Goal: Navigation & Orientation: Go to known website

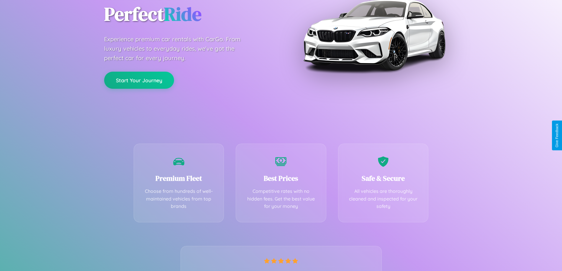
scroll to position [116, 0]
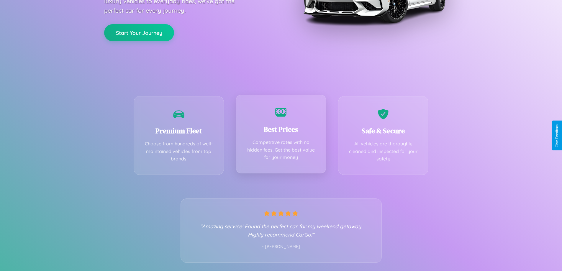
click at [281, 135] on div "Best Prices Competitive rates with no hidden fees. Get the best value for your …" at bounding box center [281, 134] width 91 height 79
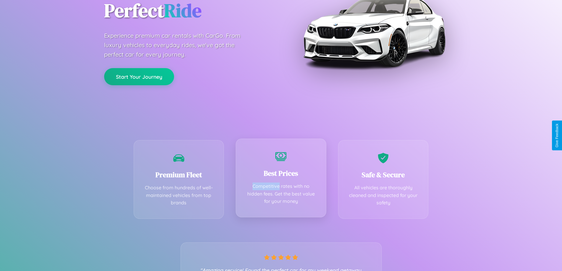
scroll to position [0, 0]
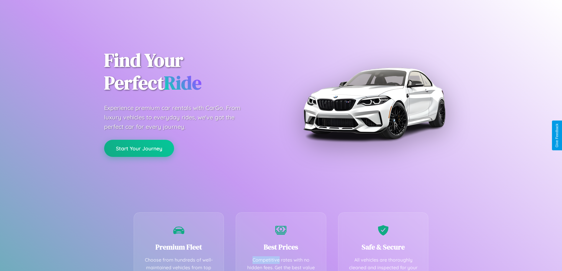
click at [139, 148] on button "Start Your Journey" at bounding box center [139, 148] width 70 height 17
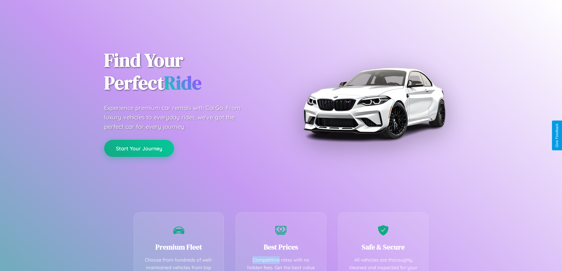
click at [139, 148] on button "Start Your Journey" at bounding box center [139, 148] width 70 height 17
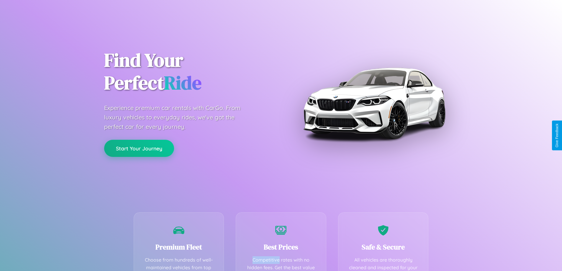
click at [139, 148] on button "Start Your Journey" at bounding box center [139, 148] width 70 height 17
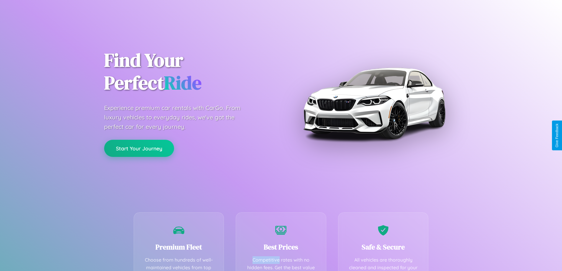
click at [139, 148] on button "Start Your Journey" at bounding box center [139, 148] width 70 height 17
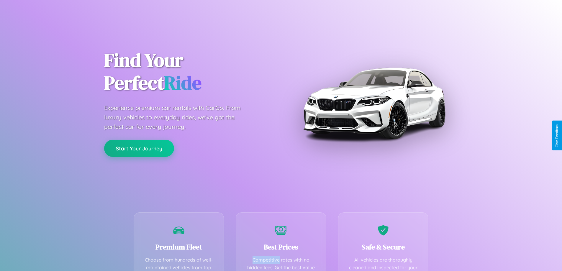
click at [139, 148] on button "Start Your Journey" at bounding box center [139, 148] width 70 height 17
